Goal: Task Accomplishment & Management: Use online tool/utility

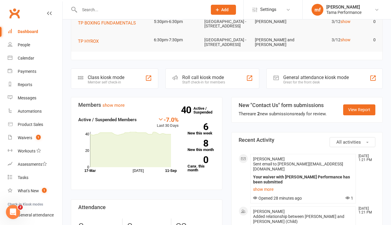
scroll to position [74, 0]
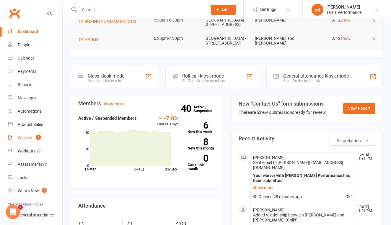
click at [21, 135] on div "Waivers" at bounding box center [25, 137] width 14 height 5
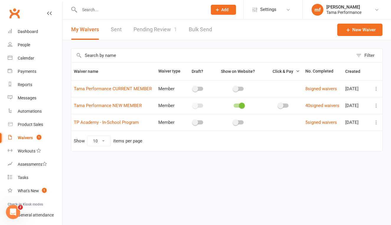
click at [162, 27] on link "Pending Review 1" at bounding box center [154, 29] width 43 height 20
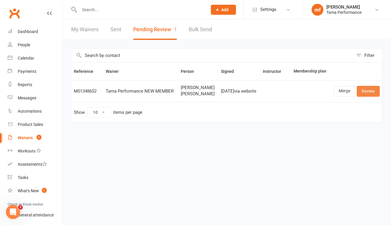
click at [367, 89] on link "Review" at bounding box center [367, 91] width 23 height 11
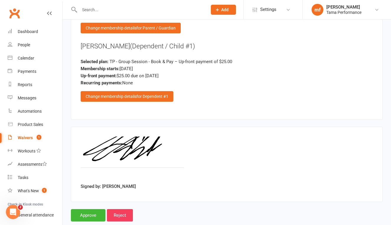
scroll to position [711, 0]
click at [87, 209] on input "Approve" at bounding box center [88, 215] width 35 height 12
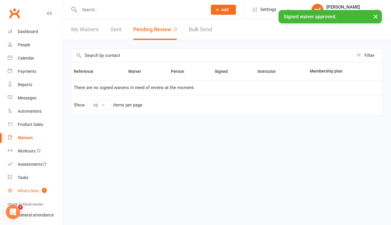
click at [29, 188] on link "What's New 1" at bounding box center [35, 190] width 55 height 13
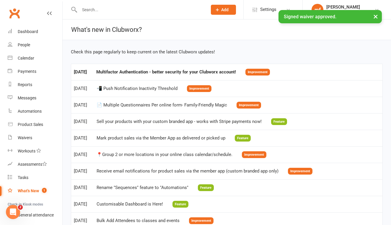
click at [223, 75] on td "[DATE] Multifactor Authentication - better security for your Clubworx account! …" at bounding box center [226, 72] width 311 height 17
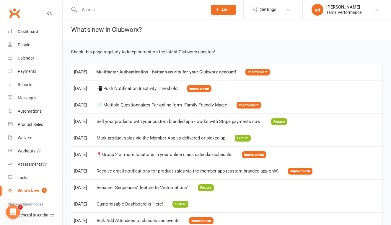
click at [223, 69] on link "[DATE] Multifactor Authentication - better security for your Clubworx account! …" at bounding box center [172, 71] width 196 height 5
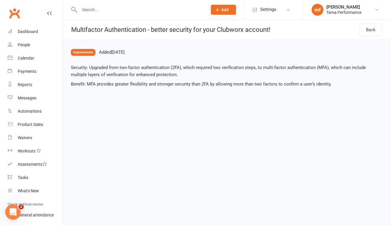
click at [17, 213] on div "Open Intercom Messenger" at bounding box center [11, 210] width 19 height 19
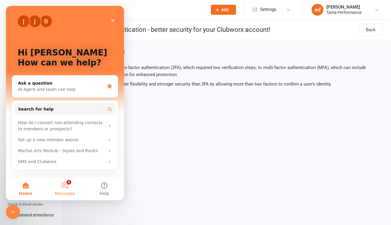
click at [64, 189] on button "2 Messages" at bounding box center [64, 189] width 39 height 24
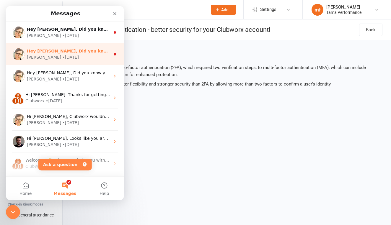
click at [78, 60] on div "Hey [PERSON_NAME], Did you know your members can retry a failed payment from th…" at bounding box center [65, 54] width 118 height 22
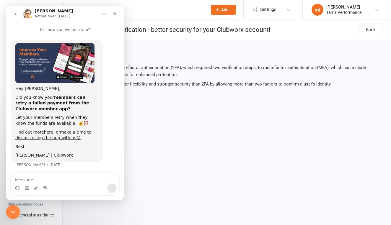
click at [209, 0] on html "Prospect Member Non-attending contact Class / event Appointment Task Membership…" at bounding box center [195, 0] width 391 height 0
click at [114, 14] on icon "Close" at bounding box center [114, 13] width 5 height 5
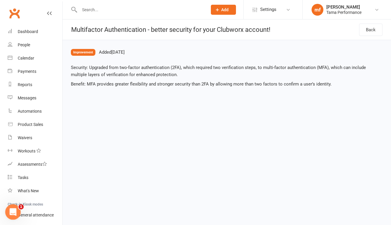
click at [15, 211] on icon "Open Intercom Messenger" at bounding box center [12, 212] width 10 height 10
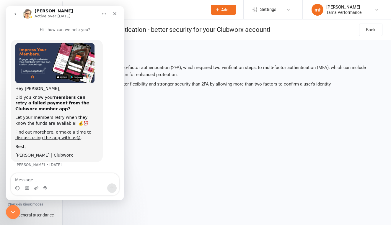
click at [15, 16] on icon "go back" at bounding box center [15, 14] width 5 height 5
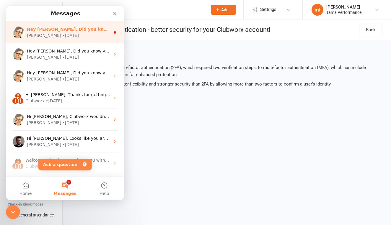
click at [66, 39] on div "Hey [PERSON_NAME], Did you know that your customers can update their own card o…" at bounding box center [65, 33] width 118 height 22
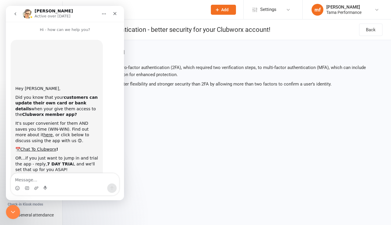
scroll to position [39, 0]
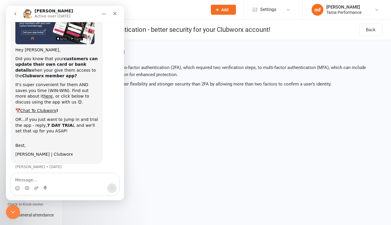
click at [200, 0] on html "Prospect Member Non-attending contact Class / event Appointment Task Membership…" at bounding box center [195, 0] width 391 height 0
click at [116, 13] on icon "Close" at bounding box center [114, 13] width 5 height 5
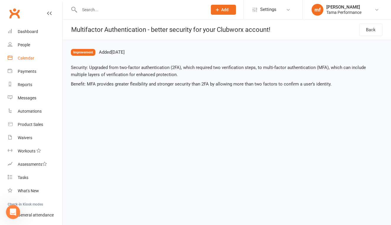
click at [30, 59] on div "Calendar" at bounding box center [26, 58] width 17 height 5
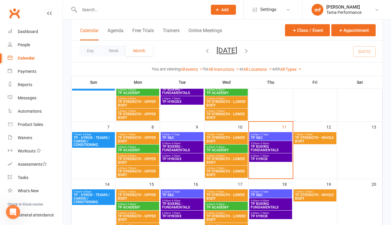
scroll to position [62, 0]
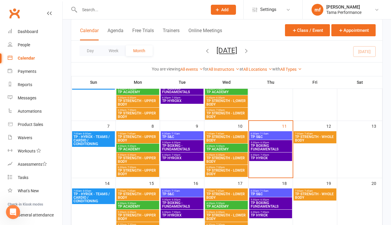
click at [284, 150] on span "TP BOXING FUNDAMENTALS" at bounding box center [270, 147] width 40 height 7
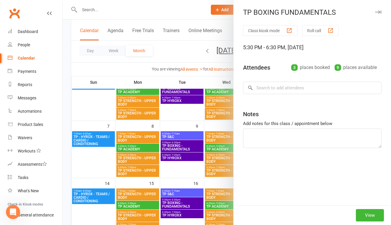
click at [205, 164] on div at bounding box center [227, 112] width 328 height 225
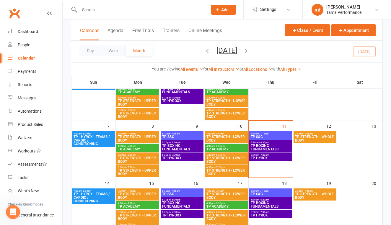
click at [260, 145] on span "TP BOXING FUNDAMENTALS" at bounding box center [270, 147] width 40 height 7
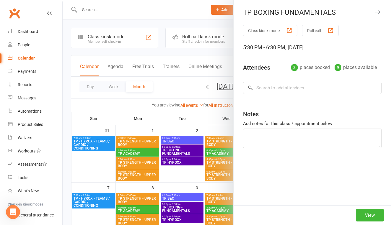
scroll to position [0, 0]
click at [369, 214] on button "View" at bounding box center [369, 215] width 28 height 12
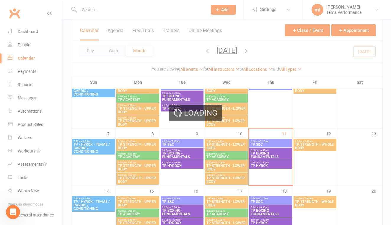
scroll to position [55, 0]
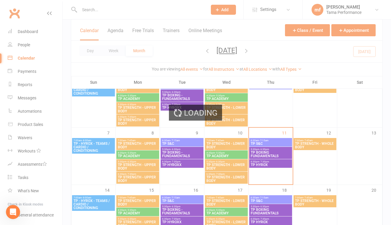
click at [316, 168] on div "Loading" at bounding box center [195, 112] width 391 height 225
click at [34, 101] on div "Loading" at bounding box center [195, 112] width 391 height 225
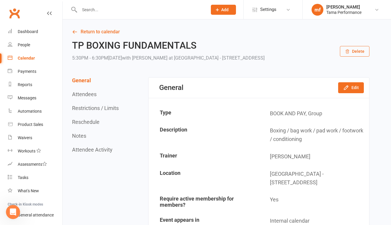
click at [119, 6] on input "text" at bounding box center [140, 10] width 125 height 8
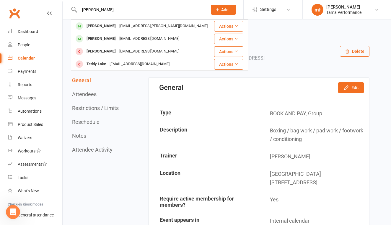
type input "[PERSON_NAME]"
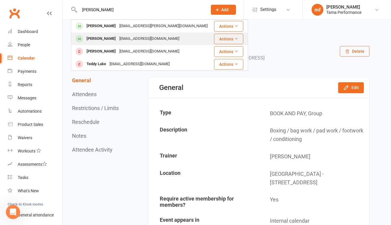
drag, startPoint x: 119, startPoint y: 6, endPoint x: 105, endPoint y: 41, distance: 37.9
click at [105, 41] on div "[PERSON_NAME]" at bounding box center [101, 39] width 33 height 9
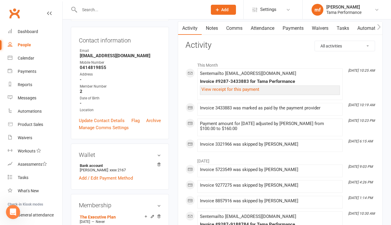
scroll to position [39, 0]
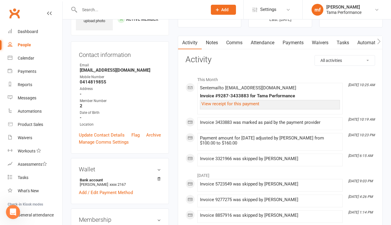
click at [296, 45] on link "Payments" at bounding box center [292, 43] width 29 height 14
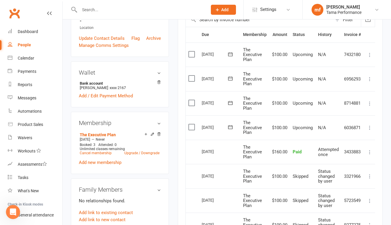
scroll to position [136, 0]
click at [232, 127] on icon at bounding box center [230, 127] width 6 height 6
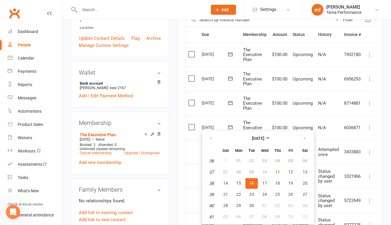
click at [253, 88] on td "The Executive Plan" at bounding box center [254, 79] width 29 height 24
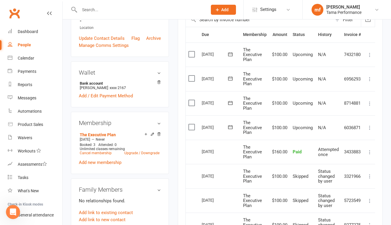
click at [296, 91] on td "Upcoming" at bounding box center [302, 103] width 25 height 24
click at [371, 125] on icon at bounding box center [369, 128] width 6 height 6
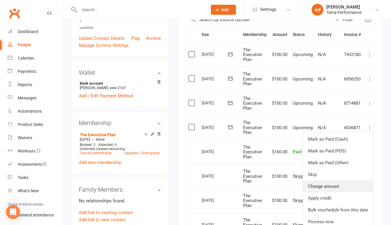
click at [328, 184] on link "Change amount" at bounding box center [338, 187] width 70 height 12
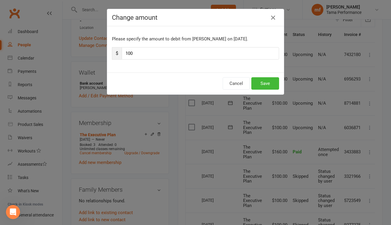
click at [131, 54] on input "100" at bounding box center [200, 53] width 157 height 12
type input "160"
click at [264, 85] on button "Save" at bounding box center [265, 83] width 28 height 12
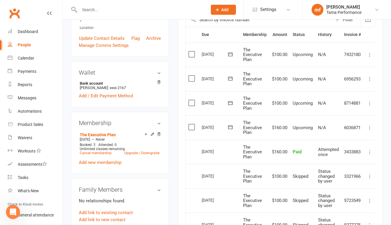
click at [369, 102] on icon at bounding box center [369, 104] width 6 height 6
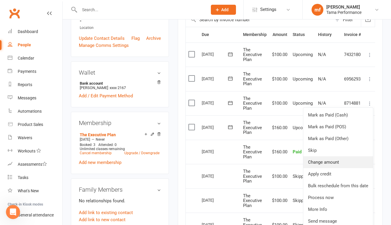
click at [336, 162] on link "Change amount" at bounding box center [338, 162] width 70 height 12
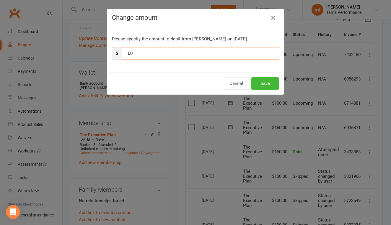
click at [130, 52] on input "100" at bounding box center [200, 53] width 157 height 12
type input "160"
click at [268, 83] on button "Save" at bounding box center [265, 83] width 28 height 12
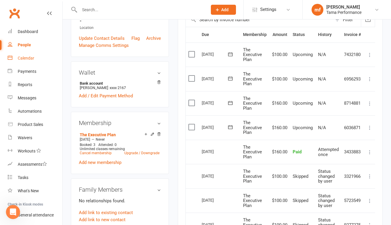
click at [30, 58] on div "Calendar" at bounding box center [26, 58] width 17 height 5
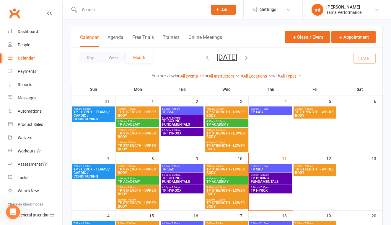
scroll to position [30, 0]
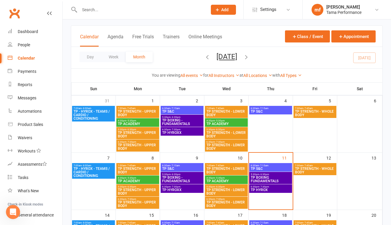
click at [277, 181] on span "TP BOXING FUNDAMENTALS" at bounding box center [270, 179] width 40 height 7
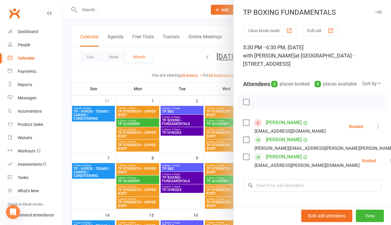
scroll to position [13, 0]
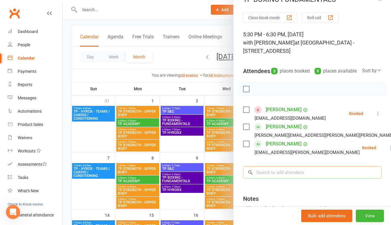
click at [288, 179] on input "search" at bounding box center [312, 172] width 138 height 12
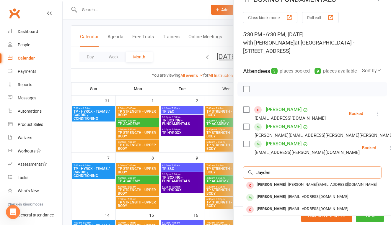
type input "Jayden"
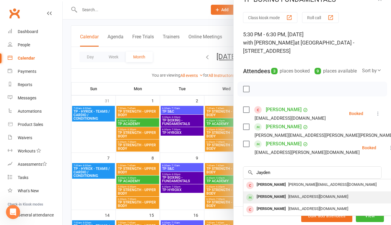
drag, startPoint x: 329, startPoint y: 140, endPoint x: 269, endPoint y: 204, distance: 87.0
click at [269, 201] on div "[PERSON_NAME]" at bounding box center [271, 197] width 34 height 9
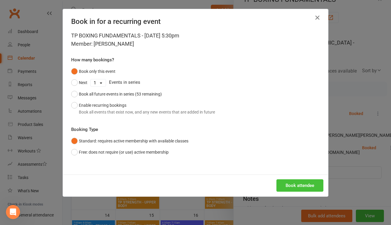
click at [304, 186] on button "Book attendee" at bounding box center [299, 185] width 47 height 12
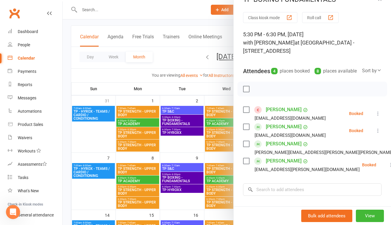
click at [176, 141] on div at bounding box center [227, 112] width 328 height 225
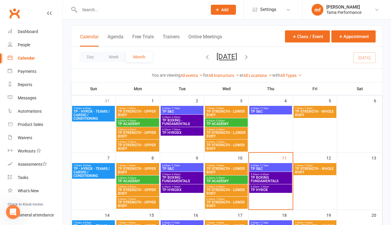
click at [270, 187] on span "6:30pm - 7:30pm" at bounding box center [270, 187] width 40 height 3
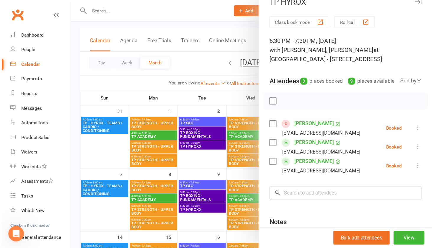
scroll to position [11, 0]
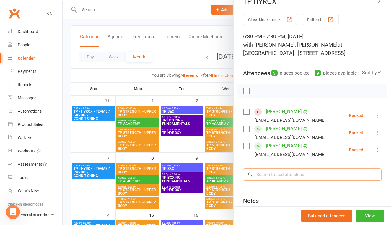
click at [282, 181] on input "search" at bounding box center [312, 174] width 138 height 12
type input "g"
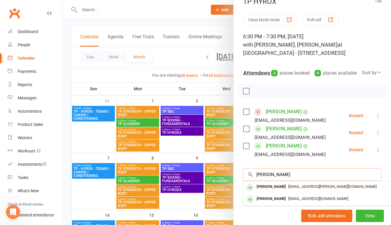
type input "[PERSON_NAME]"
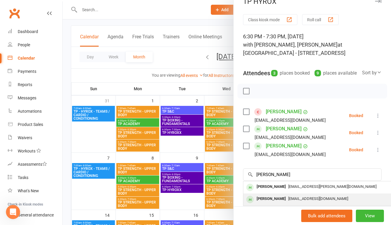
drag, startPoint x: 282, startPoint y: 181, endPoint x: 279, endPoint y: 206, distance: 25.3
click at [279, 203] on div "[PERSON_NAME]" at bounding box center [271, 199] width 34 height 9
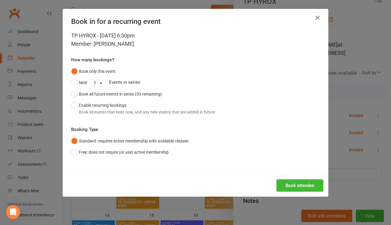
click at [317, 16] on icon "button" at bounding box center [317, 17] width 7 height 7
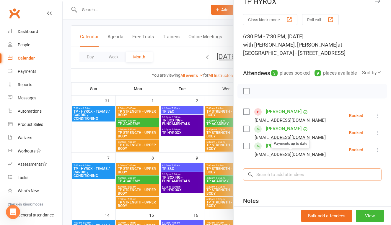
click at [286, 176] on input "search" at bounding box center [312, 174] width 138 height 12
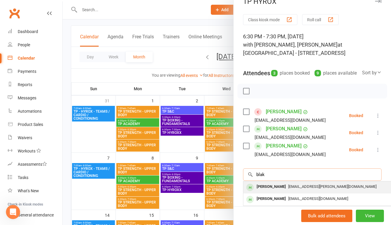
type input "blak"
click at [274, 189] on div "[PERSON_NAME] [PERSON_NAME][EMAIL_ADDRESS][PERSON_NAME][DOMAIN_NAME]" at bounding box center [331, 187] width 176 height 12
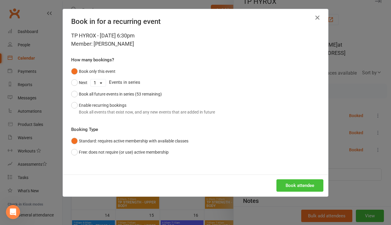
click at [302, 183] on button "Book attendee" at bounding box center [299, 185] width 47 height 12
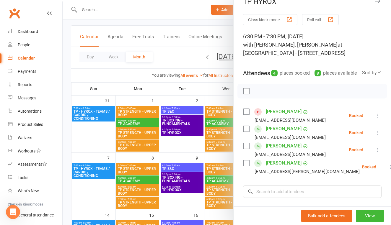
click at [211, 153] on div at bounding box center [227, 112] width 328 height 225
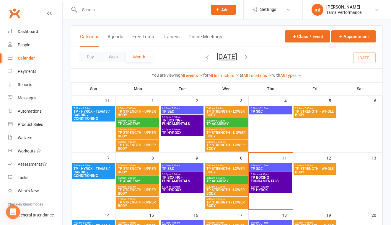
click at [31, 60] on div "Calendar" at bounding box center [26, 58] width 17 height 5
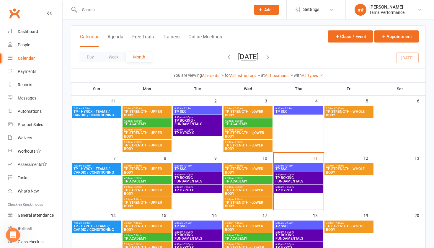
click at [108, 1] on div at bounding box center [158, 9] width 175 height 19
